Goal: Transaction & Acquisition: Purchase product/service

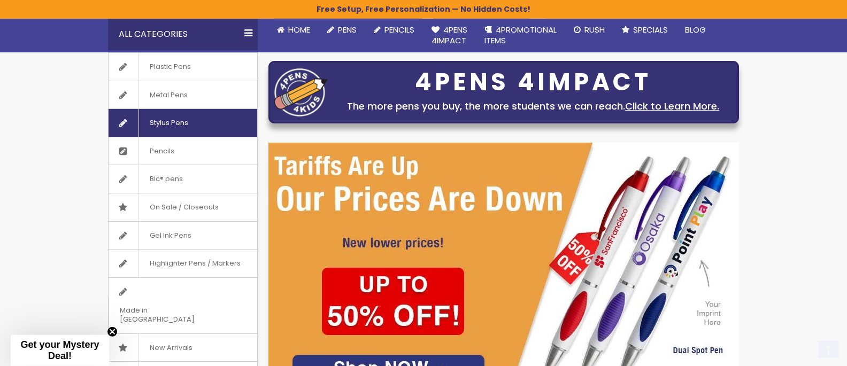
scroll to position [170, 0]
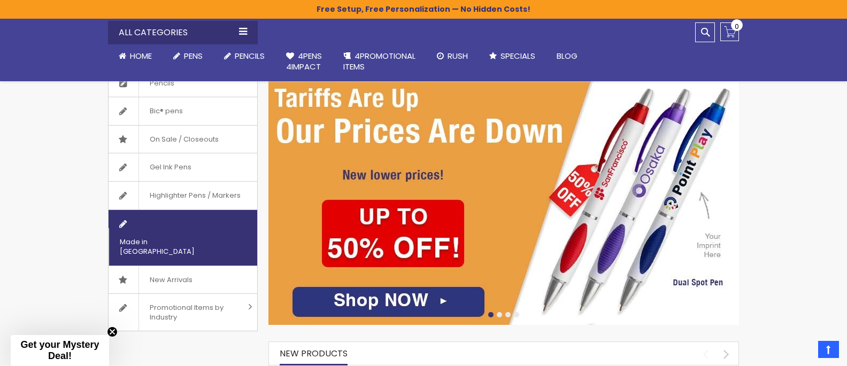
click at [202, 228] on span "Made in [GEOGRAPHIC_DATA]" at bounding box center [170, 246] width 122 height 37
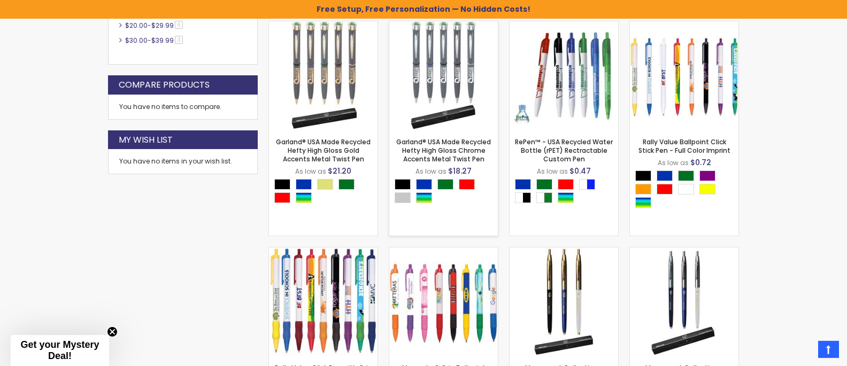
scroll to position [596, 0]
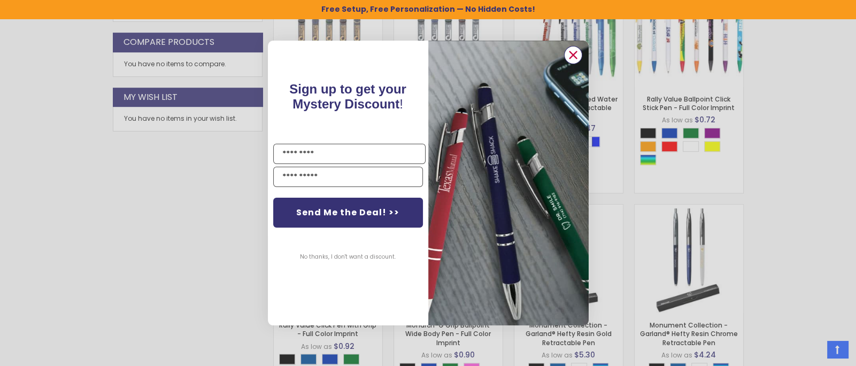
click at [575, 58] on icon "Close dialog" at bounding box center [573, 54] width 7 height 7
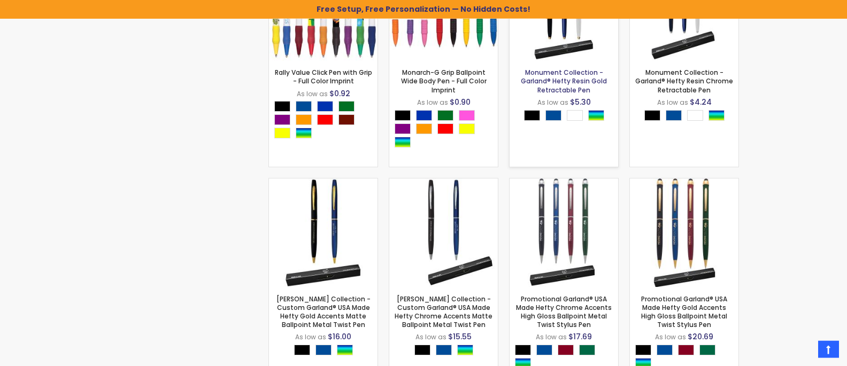
scroll to position [879, 0]
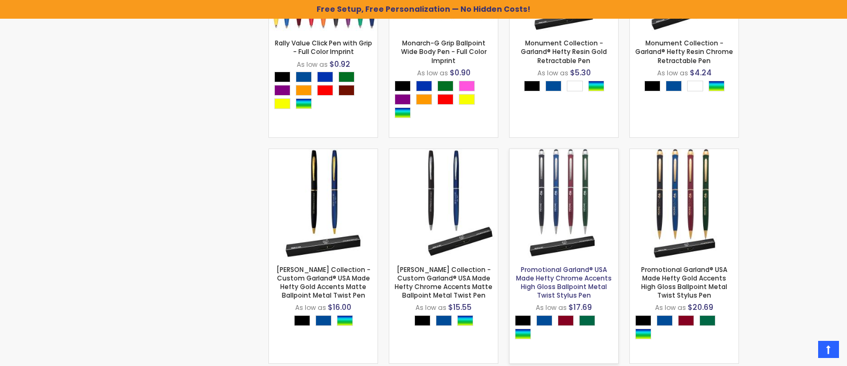
click at [581, 283] on link "Promotional Garland® USA Made Hefty Chrome Accents High Gloss Ballpoint Metal T…" at bounding box center [564, 282] width 96 height 35
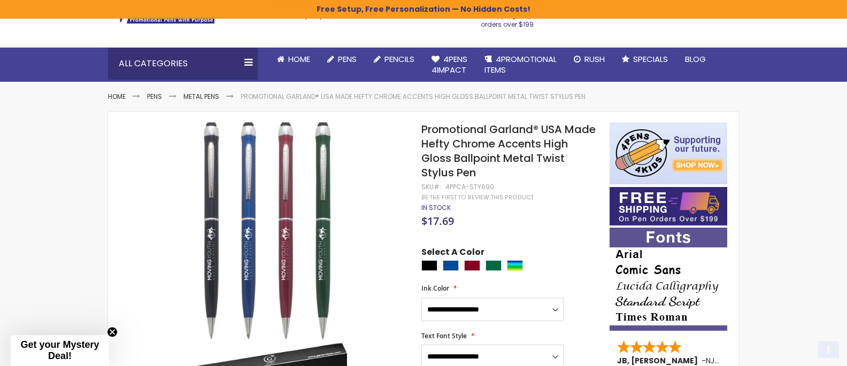
scroll to position [113, 0]
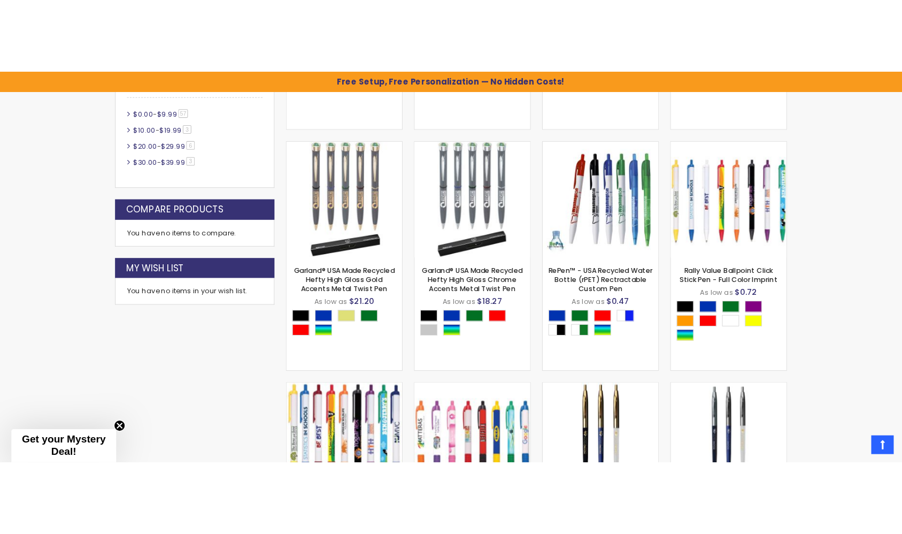
scroll to position [540, 0]
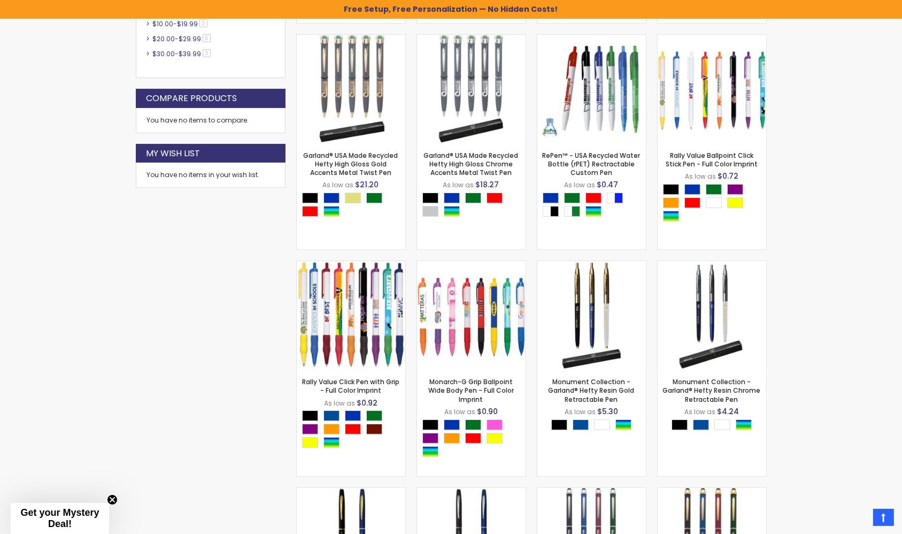
scroll to position [566, 0]
